Goal: Find specific page/section: Find specific page/section

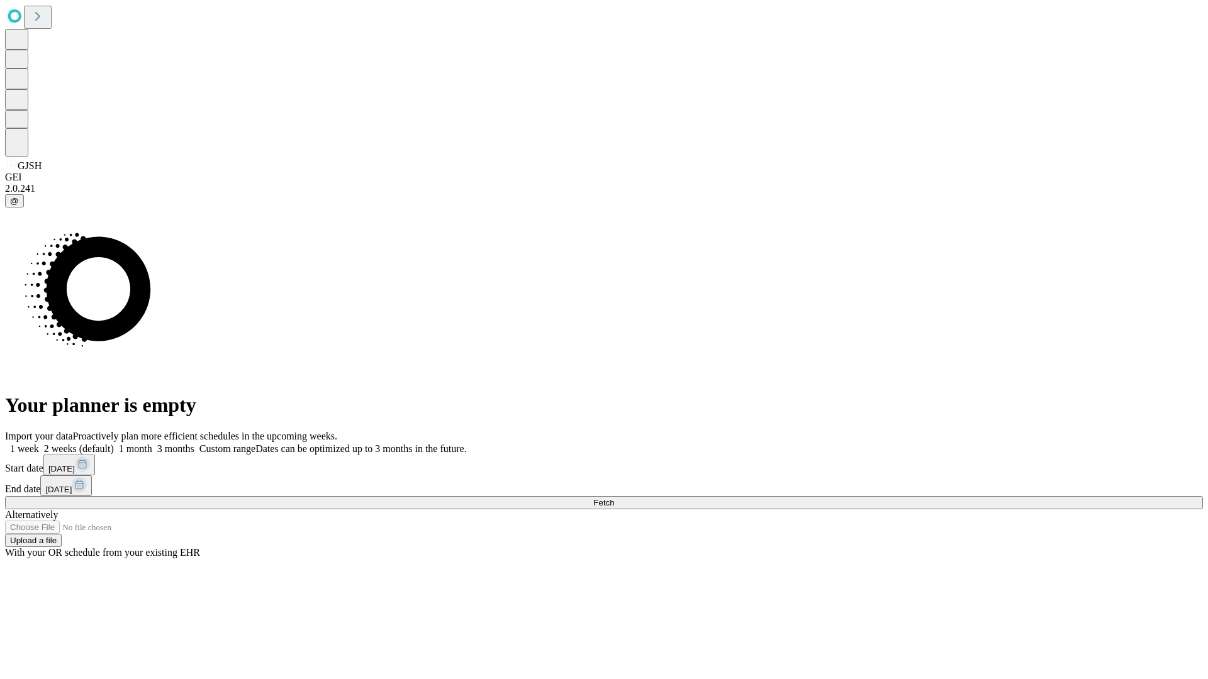
click at [614, 498] on span "Fetch" at bounding box center [603, 502] width 21 height 9
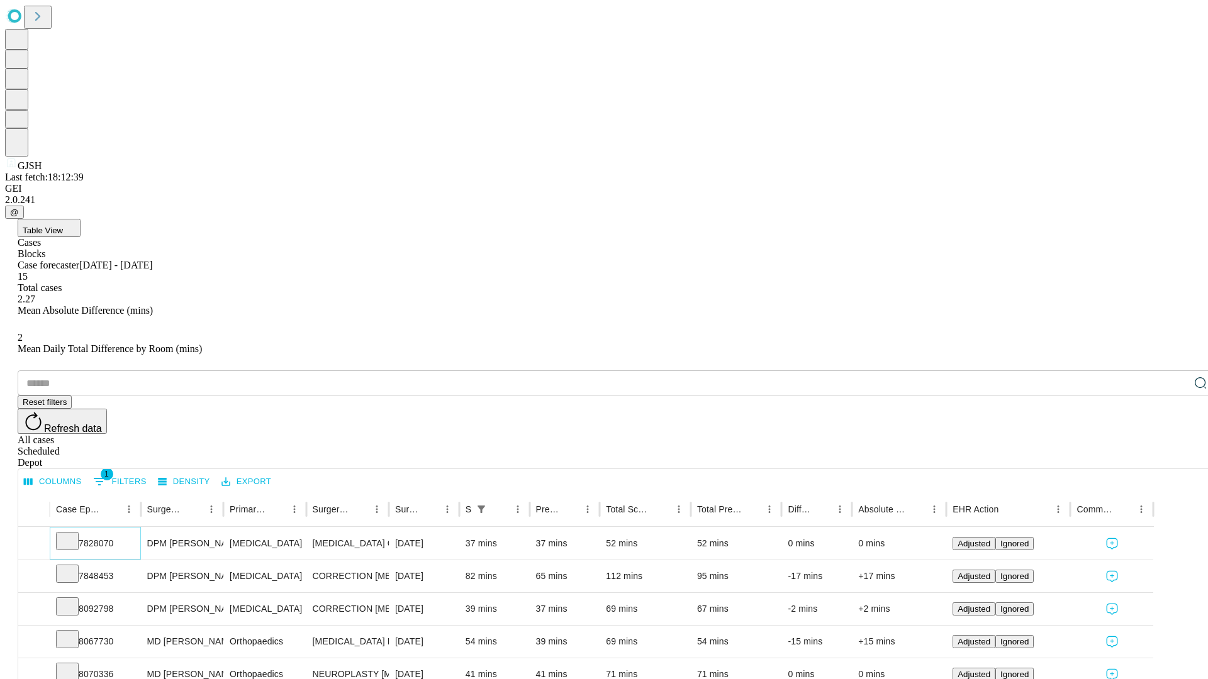
click at [74, 534] on icon at bounding box center [67, 540] width 13 height 13
